Goal: Information Seeking & Learning: Find specific page/section

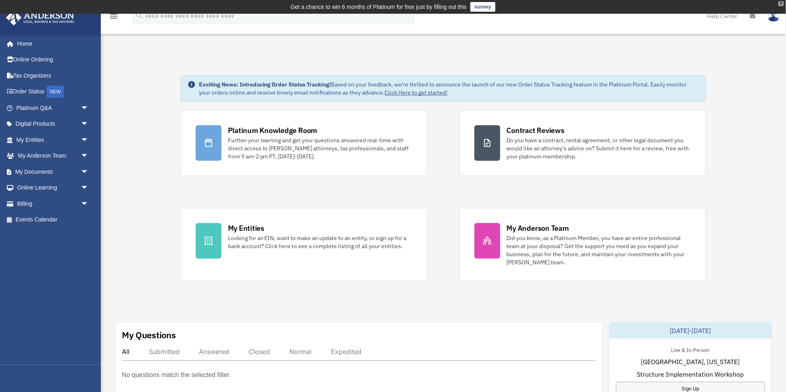
click at [782, 2] on div "X" at bounding box center [781, 3] width 5 height 5
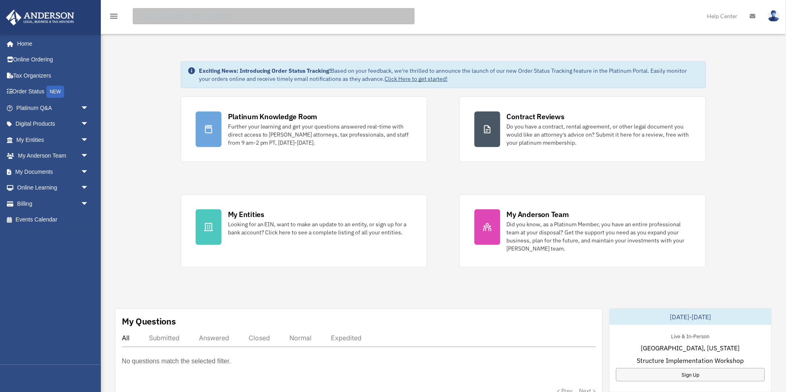
click at [241, 17] on input "search" at bounding box center [274, 16] width 282 height 16
type input "****"
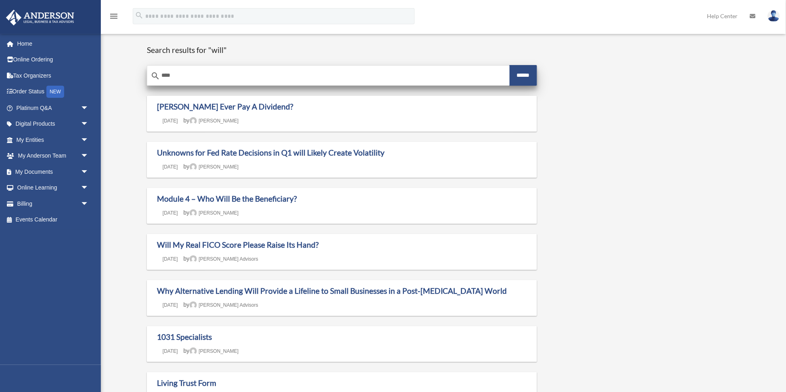
click at [201, 78] on input "****" at bounding box center [328, 75] width 363 height 19
type input "*"
type input "*********"
click at [510, 65] on input "******" at bounding box center [523, 75] width 27 height 21
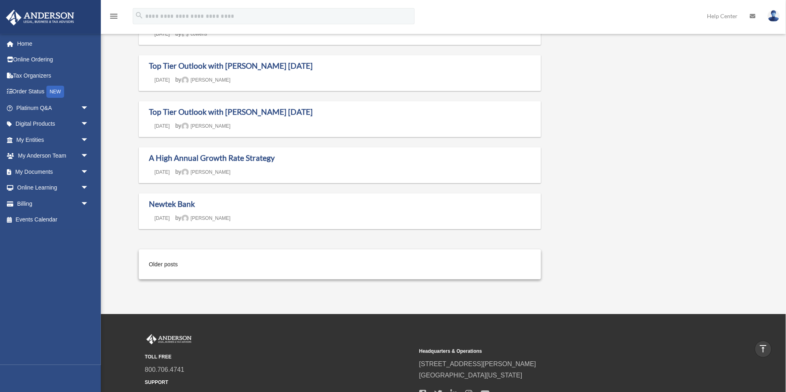
scroll to position [560, 0]
click at [88, 168] on span "arrow_drop_down" at bounding box center [89, 172] width 16 height 17
click at [70, 197] on link "Meeting Minutes" at bounding box center [56, 203] width 90 height 16
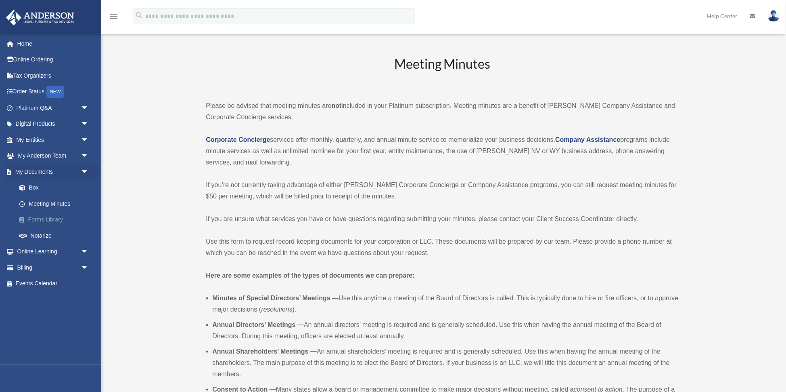
click at [58, 216] on link "Forms Library" at bounding box center [56, 220] width 90 height 16
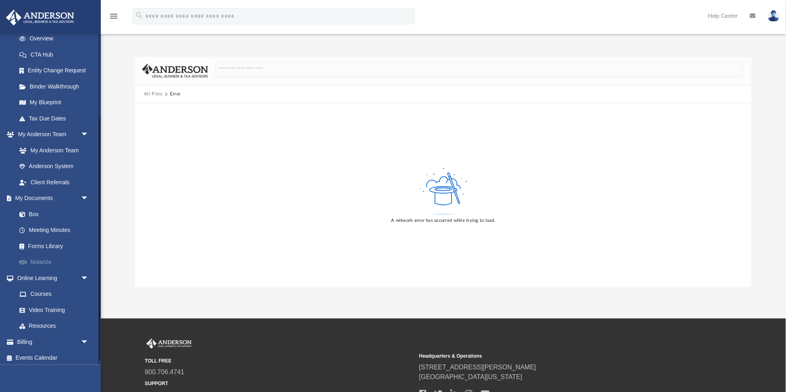
scroll to position [119, 0]
click at [48, 322] on link "Resources" at bounding box center [56, 324] width 90 height 16
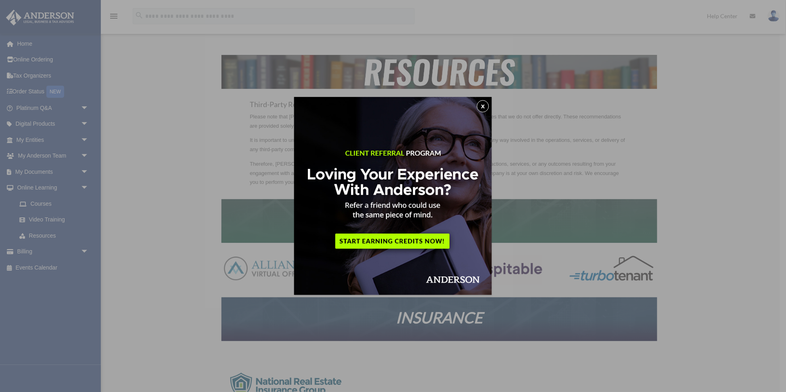
click at [487, 104] on button "x" at bounding box center [483, 106] width 12 height 12
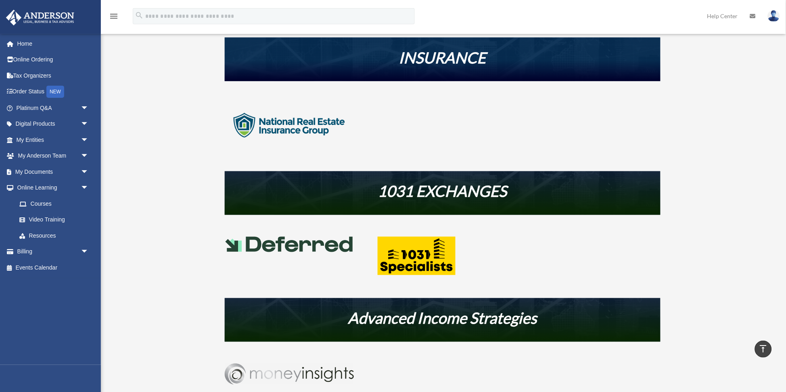
scroll to position [260, 0]
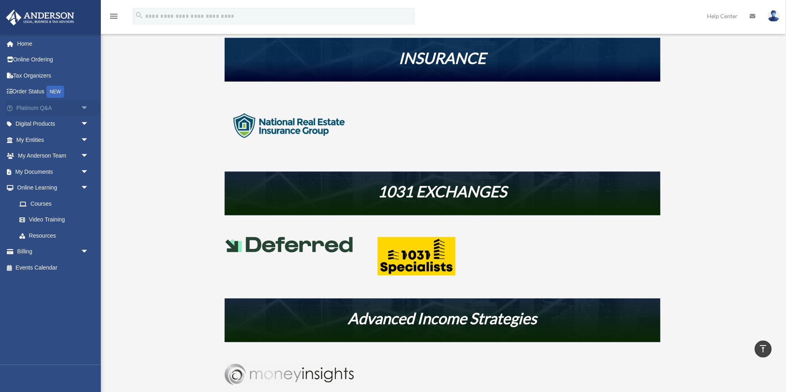
click at [84, 106] on span "arrow_drop_down" at bounding box center [89, 108] width 16 height 17
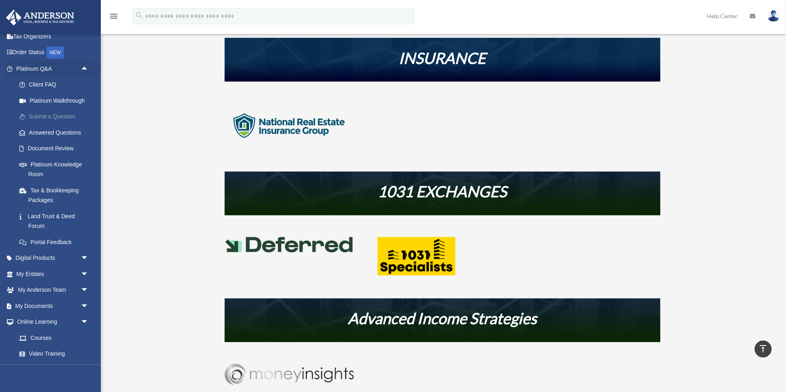
scroll to position [40, 0]
click at [85, 253] on span "arrow_drop_down" at bounding box center [89, 257] width 16 height 17
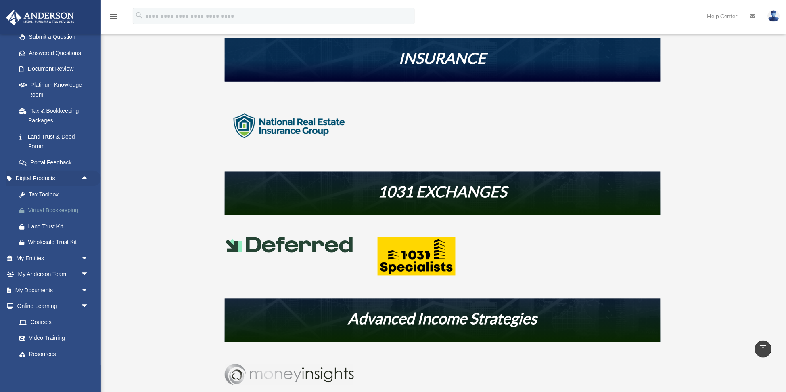
scroll to position [120, 0]
click at [81, 256] on span "arrow_drop_down" at bounding box center [89, 257] width 16 height 17
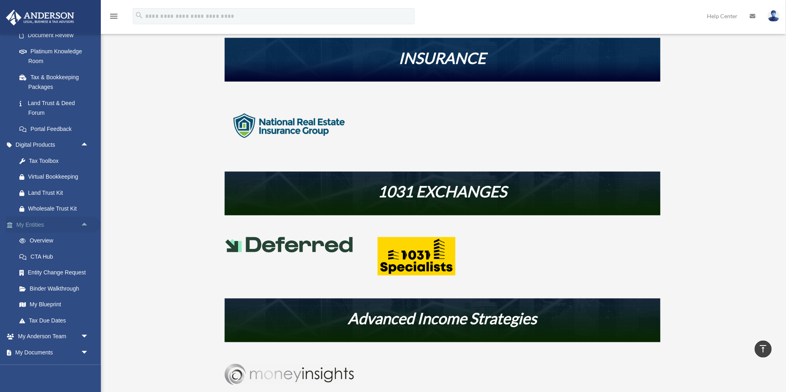
scroll to position [154, 0]
click at [54, 298] on link "My Blueprint" at bounding box center [56, 302] width 90 height 16
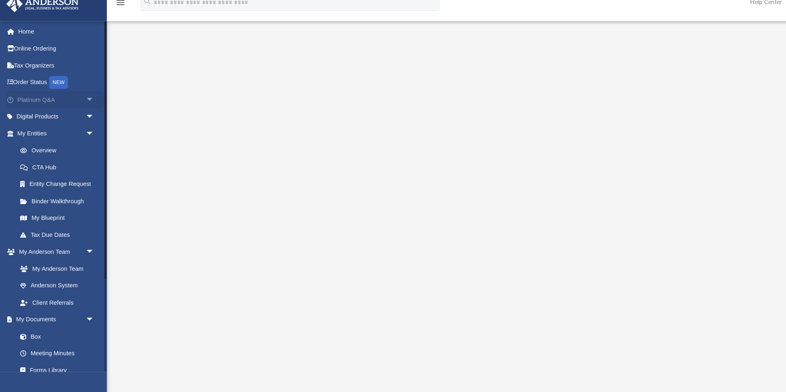
click at [51, 105] on link "Platinum Q&A arrow_drop_down" at bounding box center [53, 108] width 95 height 16
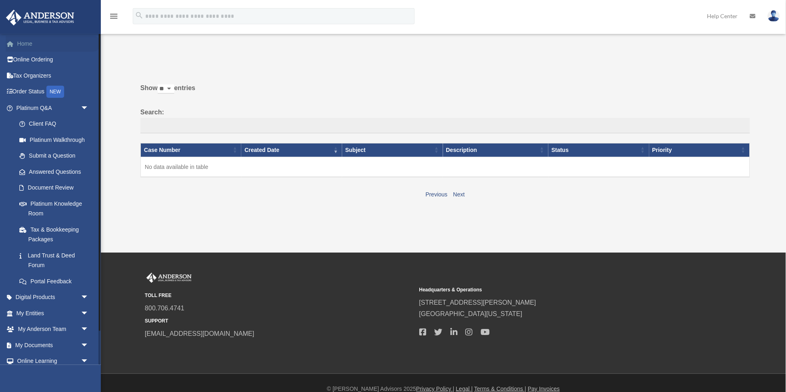
click at [29, 41] on link "Home" at bounding box center [53, 44] width 95 height 16
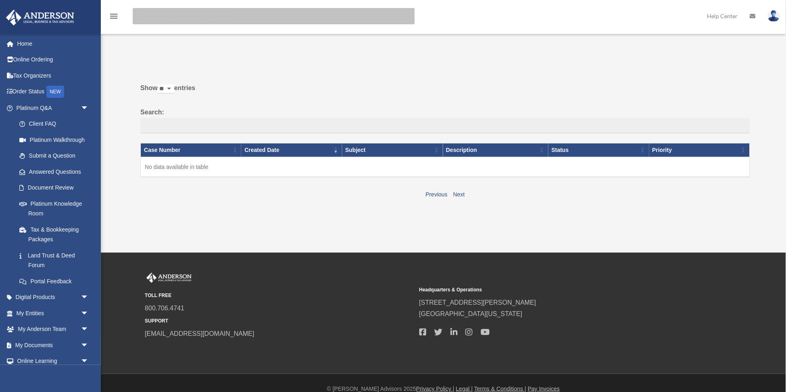
click at [226, 14] on input "search" at bounding box center [274, 16] width 282 height 16
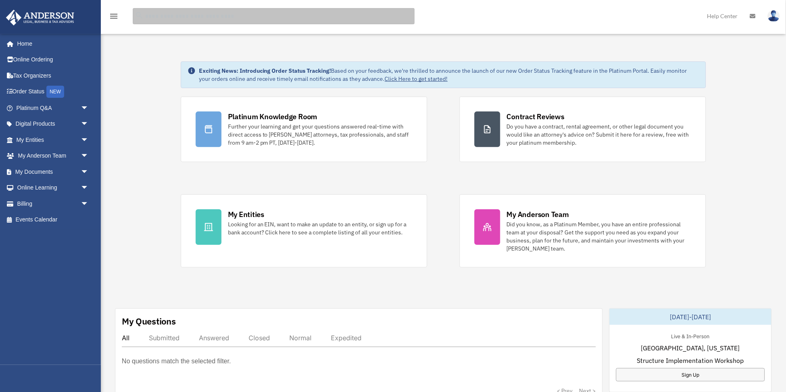
click at [226, 14] on input "search" at bounding box center [274, 16] width 282 height 16
type input "**********"
